Goal: Information Seeking & Learning: Learn about a topic

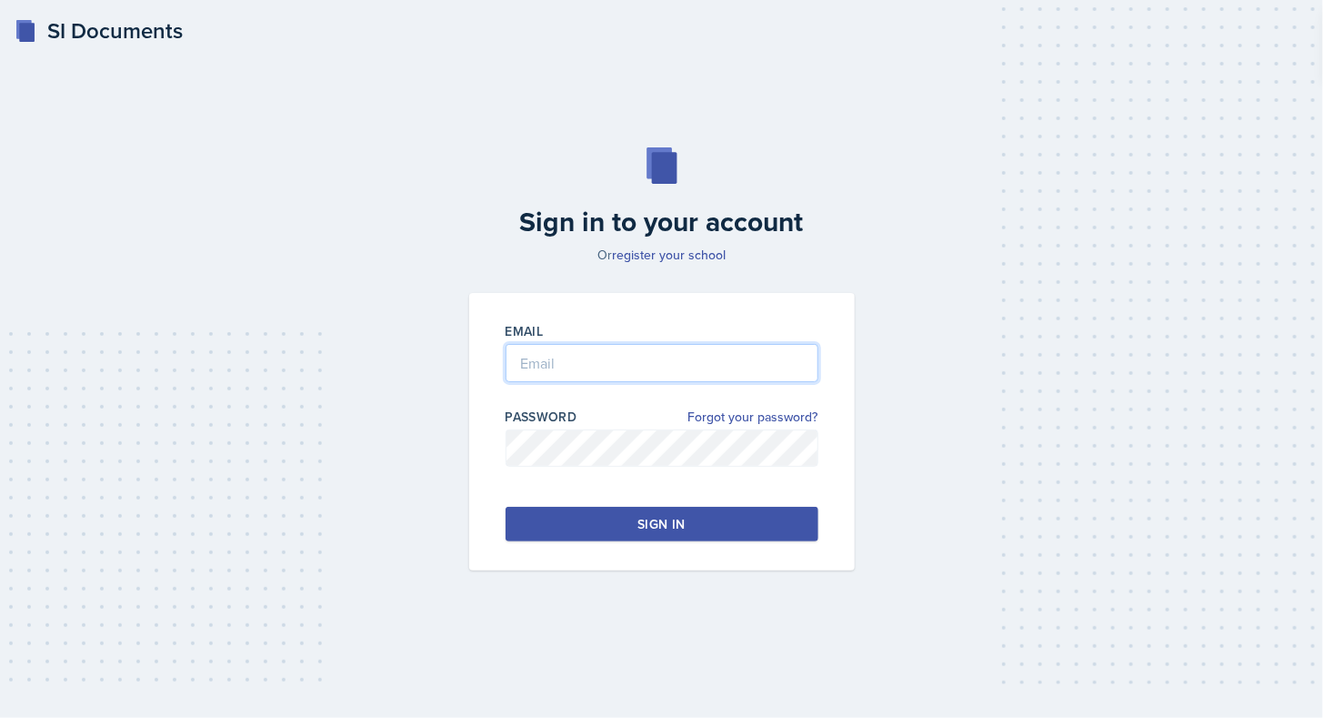
type input "[EMAIL_ADDRESS][DOMAIN_NAME]"
click at [768, 529] on button "Sign in" at bounding box center [662, 524] width 313 height 35
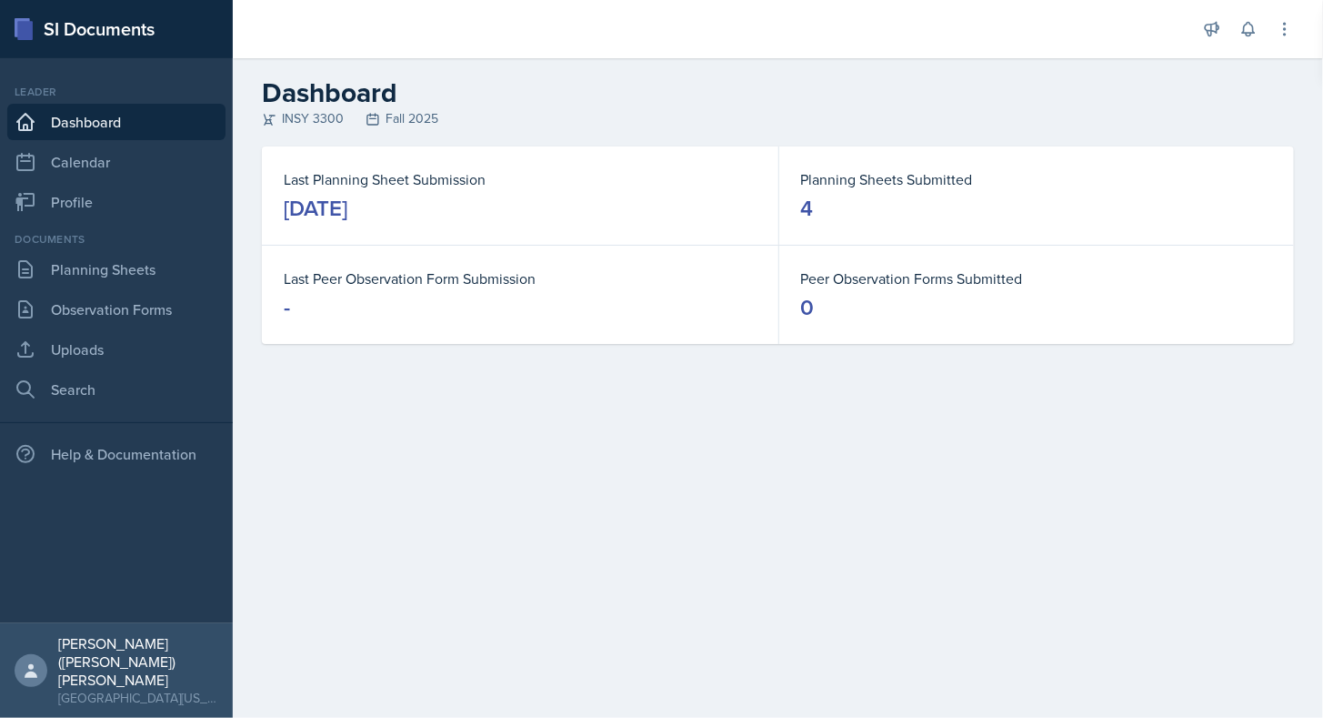
click at [795, 531] on main "Dashboard INSY 3300 Fall 2025 Last Planning Sheet Submission [DATE] Planning Sh…" at bounding box center [778, 387] width 1091 height 659
click at [136, 263] on link "Planning Sheets" at bounding box center [116, 269] width 218 height 36
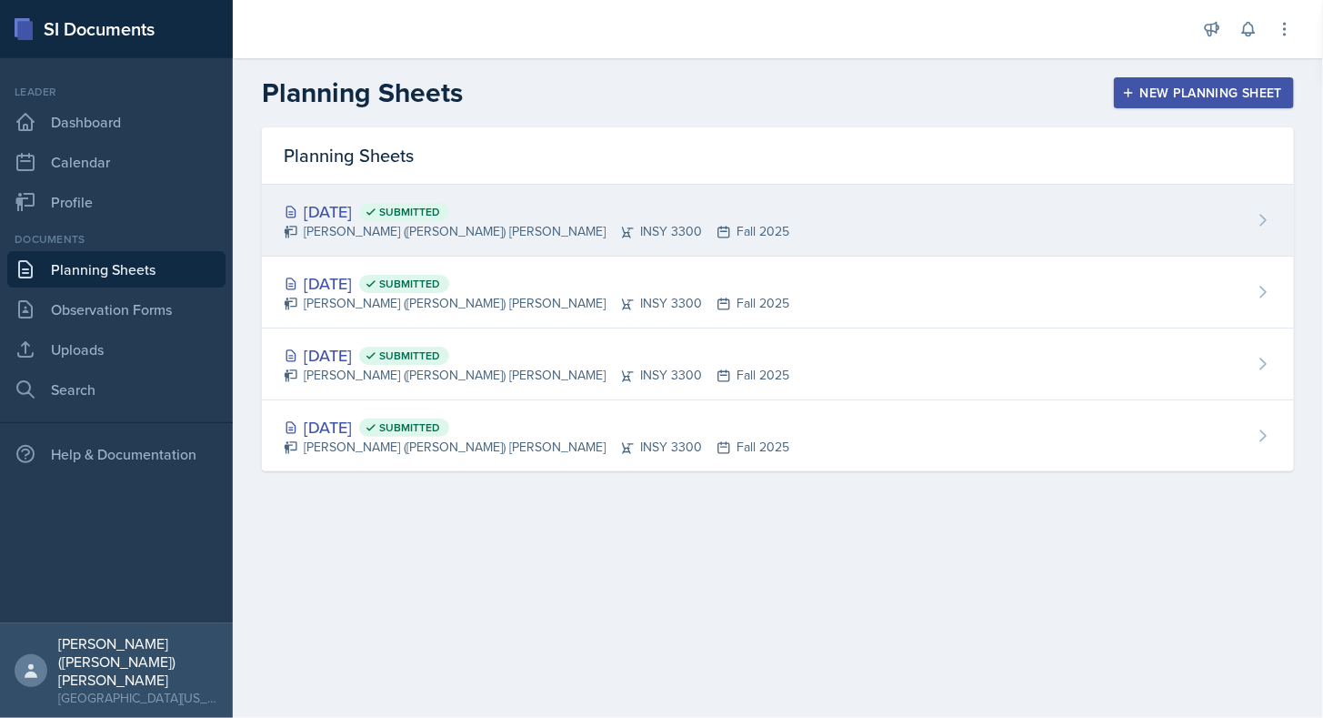
click at [478, 227] on div "[PERSON_NAME] ([PERSON_NAME]) [PERSON_NAME] INSY 3300 Fall 2025" at bounding box center [537, 231] width 506 height 19
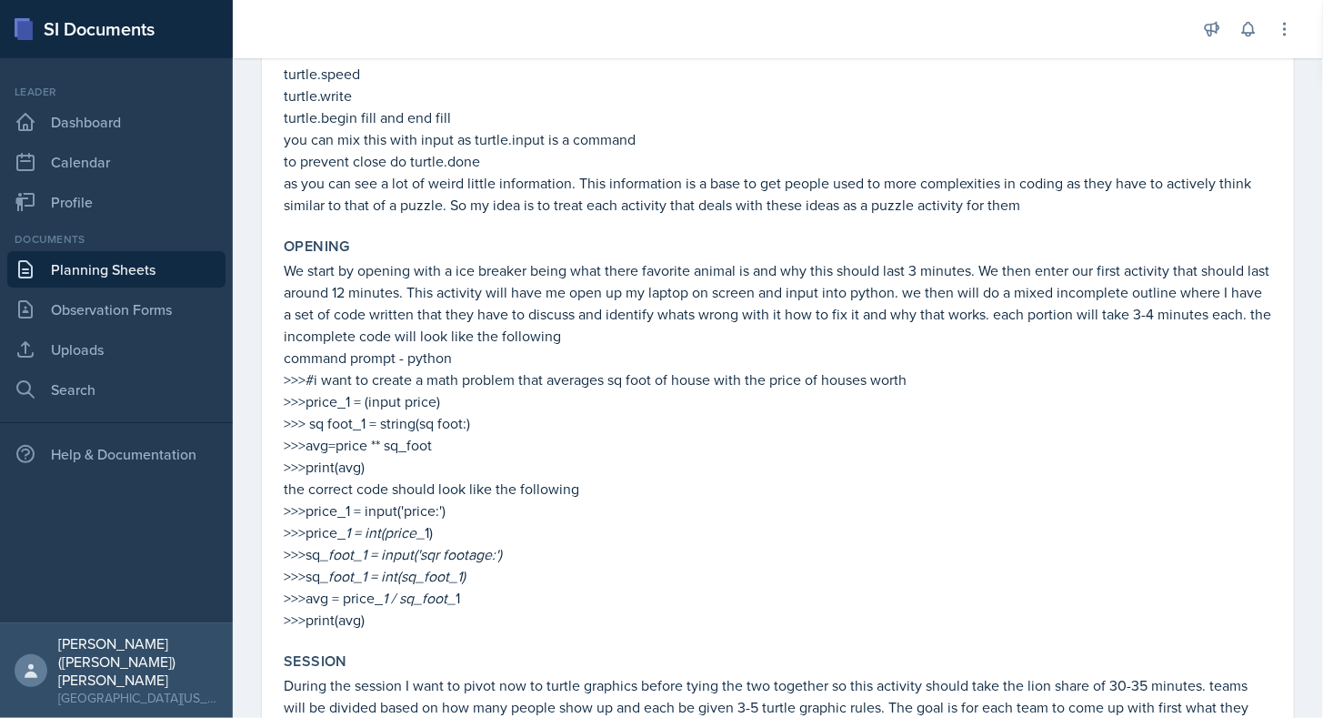
scroll to position [526, 0]
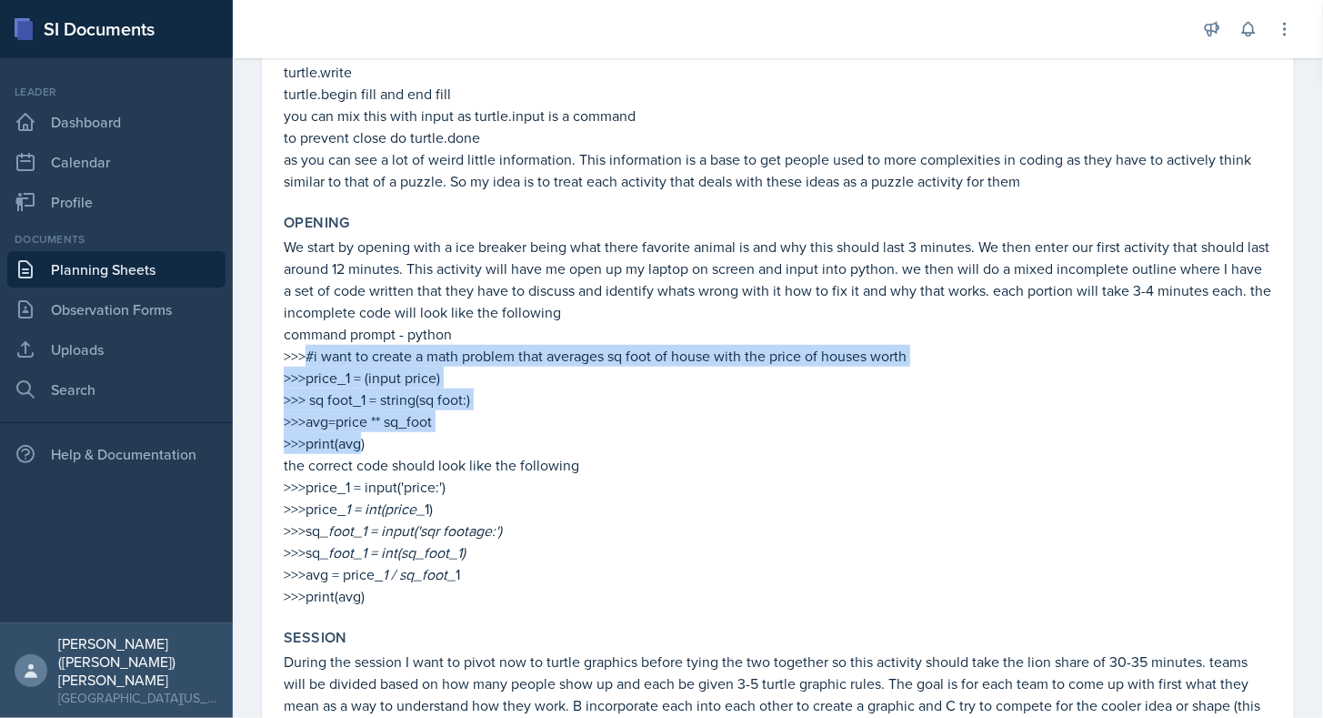
drag, startPoint x: 362, startPoint y: 440, endPoint x: 305, endPoint y: 356, distance: 102.2
click at [305, 356] on div "We start by opening with a ice breaker being what there favorite animal is and …" at bounding box center [778, 421] width 989 height 371
copy div "#i want to create a math problem that averages sq foot of house with the price …"
click at [546, 364] on p ">>>#i want to create a math problem that averages sq foot of house with the pri…" at bounding box center [778, 356] width 989 height 22
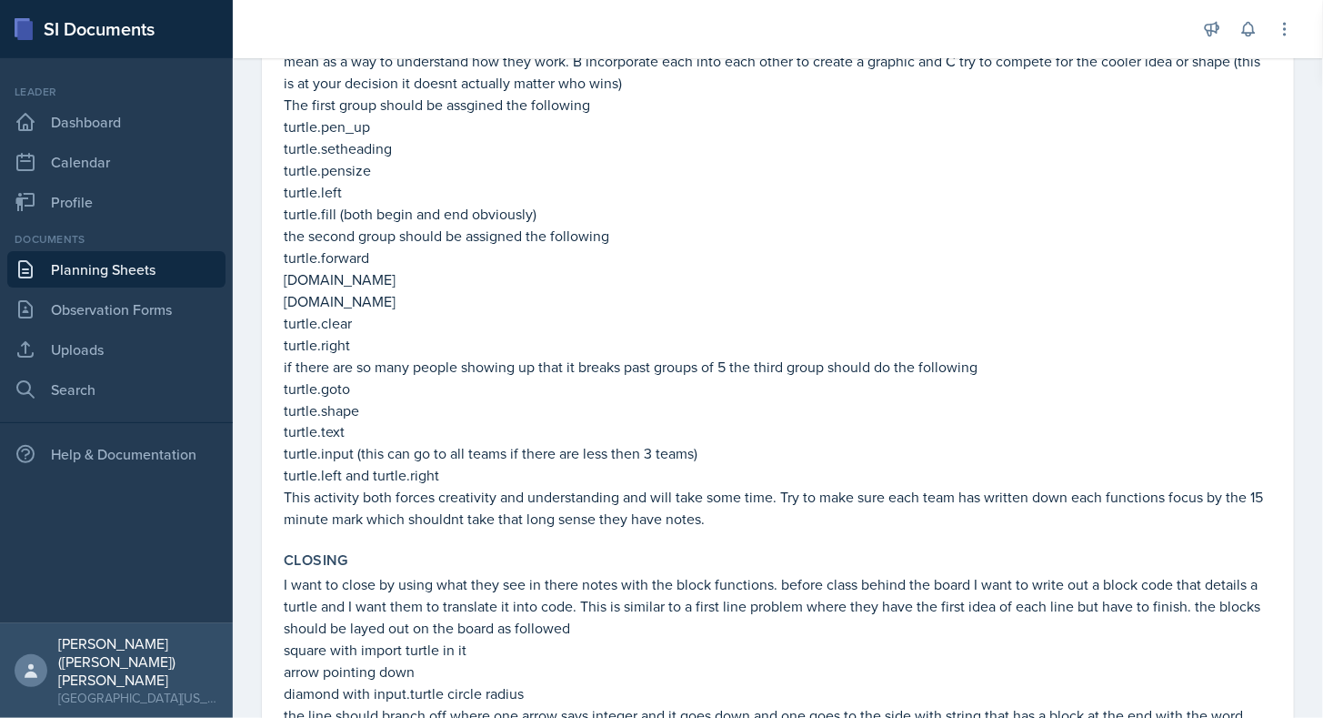
scroll to position [1172, 0]
